Goal: Transaction & Acquisition: Purchase product/service

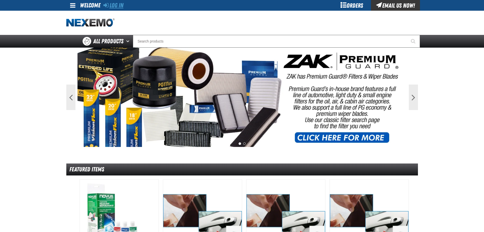
drag, startPoint x: 98, startPoint y: 7, endPoint x: 109, endPoint y: 6, distance: 10.5
click at [99, 7] on div "Welcome" at bounding box center [90, 5] width 20 height 10
click at [114, 6] on link "Log In" at bounding box center [113, 5] width 20 height 7
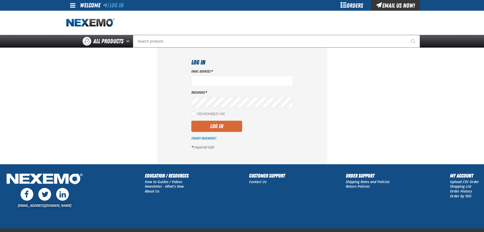
type input "aboyd@joemyerstoyota.com"
drag, startPoint x: 223, startPoint y: 120, endPoint x: 222, endPoint y: 125, distance: 4.1
click at [222, 123] on div "Email Address * aboyd@joemyerstoyota.com Password * Remember Me Log In *" at bounding box center [242, 111] width 102 height 84
click at [222, 125] on button "Log In" at bounding box center [216, 125] width 51 height 11
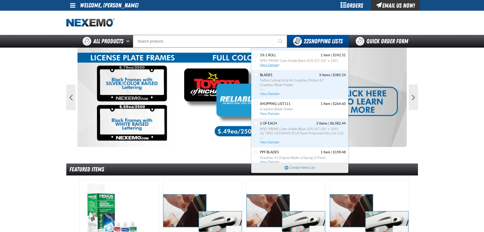
scroll to position [102, 0]
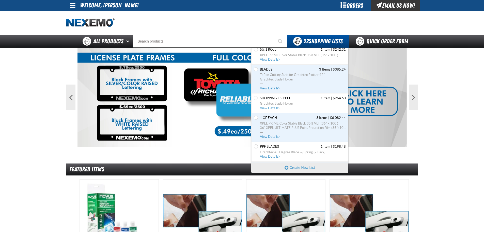
click at [265, 135] on span "View Details" at bounding box center [270, 136] width 21 height 4
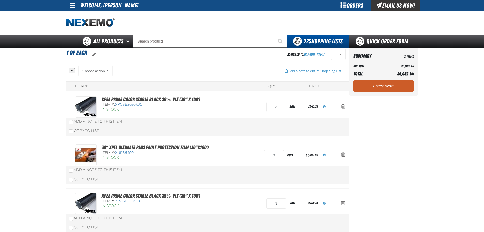
click at [391, 87] on link "Create Order" at bounding box center [384, 85] width 60 height 11
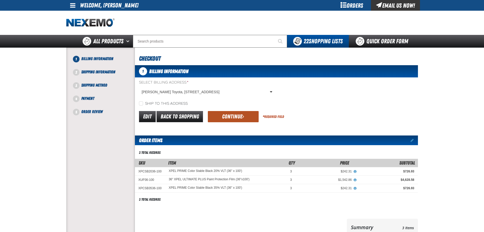
click at [228, 113] on button "Continue" at bounding box center [233, 116] width 51 height 11
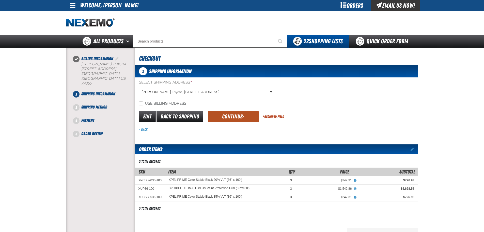
click at [229, 121] on button "Continue" at bounding box center [233, 116] width 51 height 11
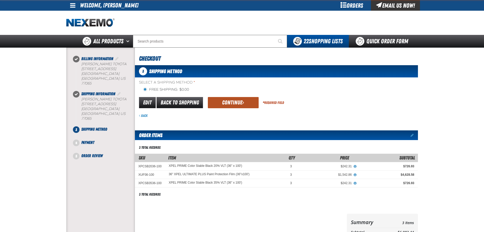
click at [229, 104] on button "Continue" at bounding box center [233, 102] width 51 height 11
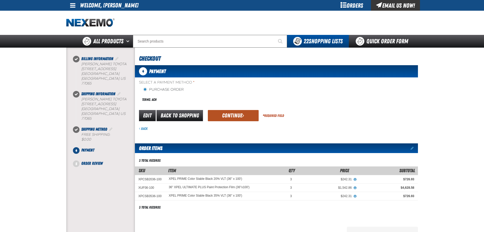
click at [230, 119] on button "Continue" at bounding box center [233, 115] width 51 height 11
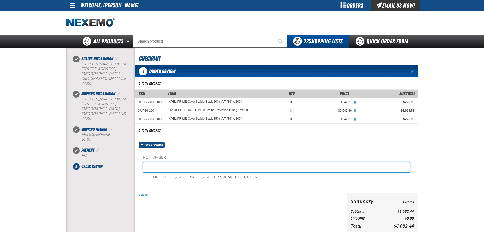
click at [168, 170] on input "text" at bounding box center [276, 167] width 267 height 10
type input "Adam Service Dept"
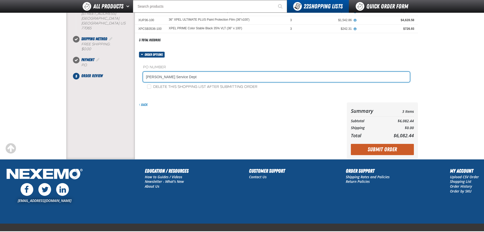
scroll to position [102, 0]
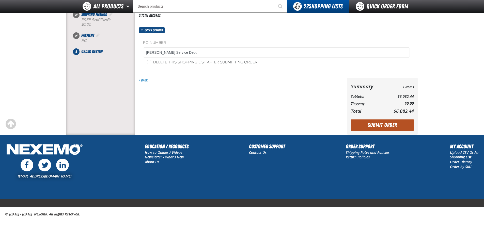
click at [369, 124] on button "Submit Order" at bounding box center [382, 124] width 63 height 11
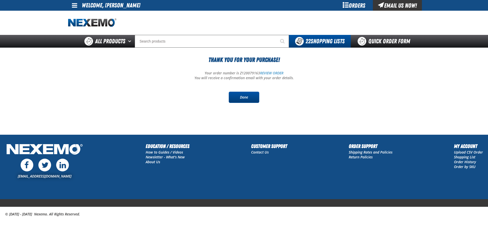
click at [244, 98] on link "Done" at bounding box center [244, 97] width 31 height 11
